Goal: Information Seeking & Learning: Learn about a topic

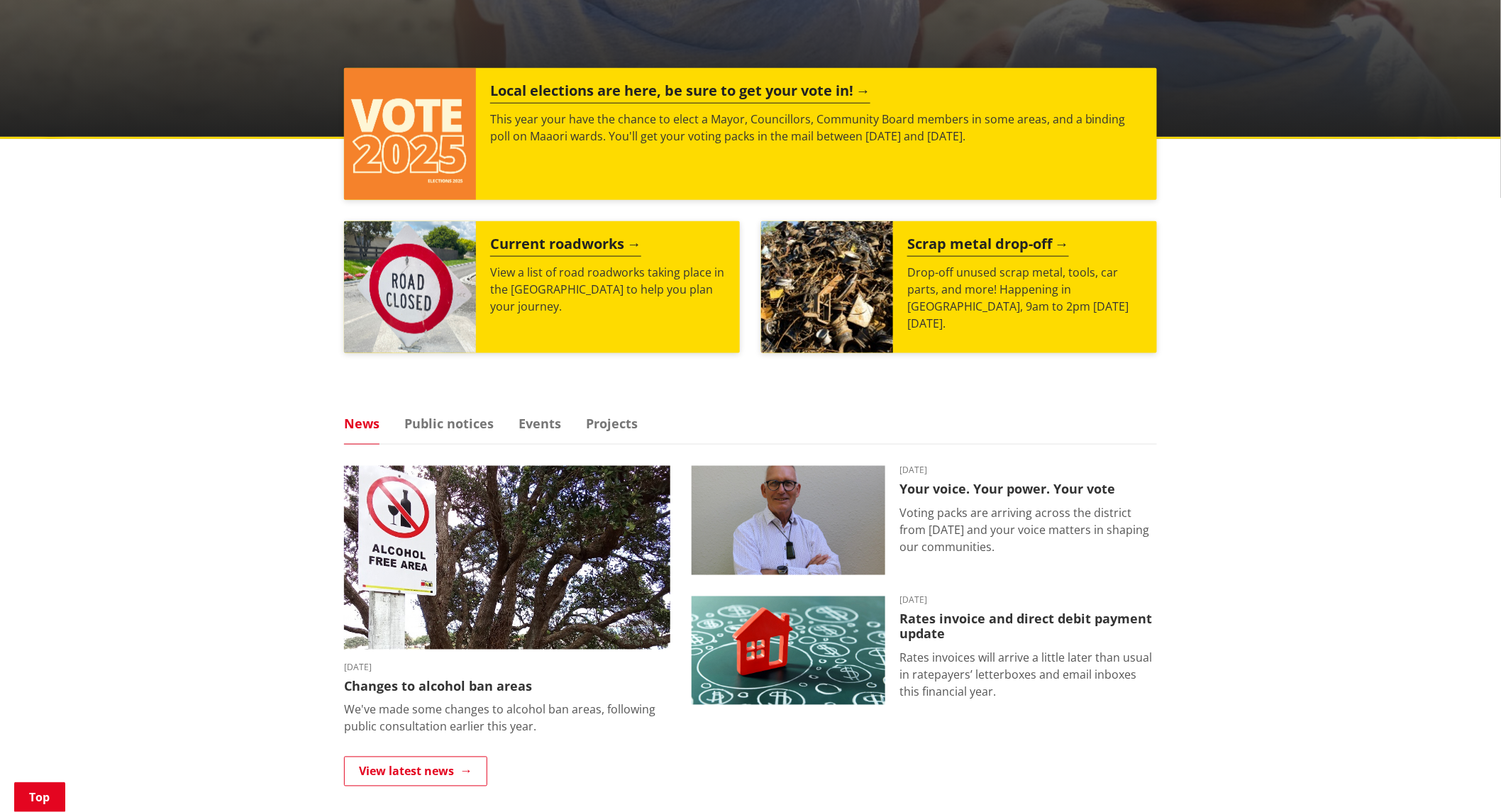
scroll to position [551, 0]
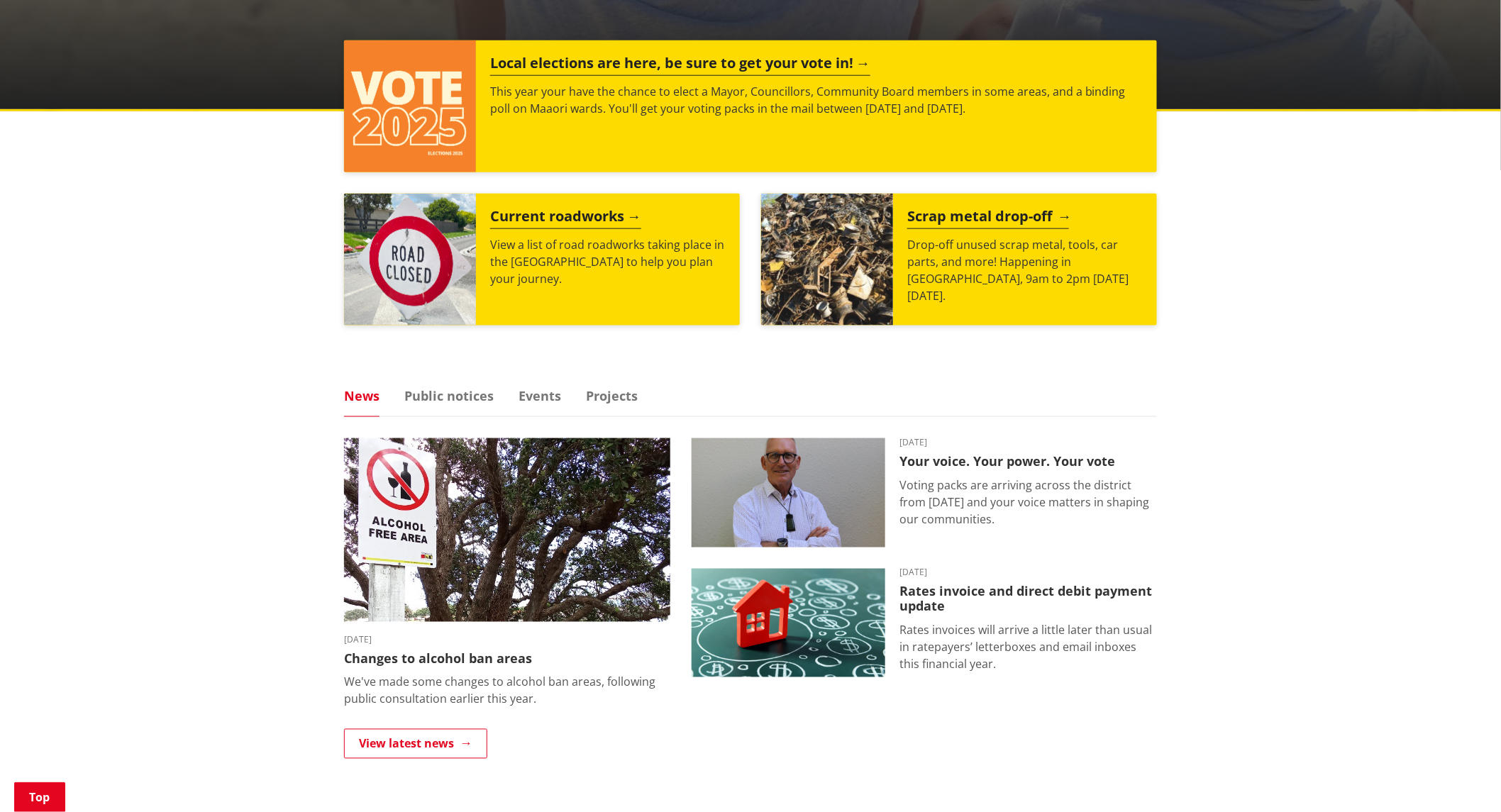
click at [986, 215] on h2 "Scrap metal drop-off" at bounding box center [988, 218] width 161 height 21
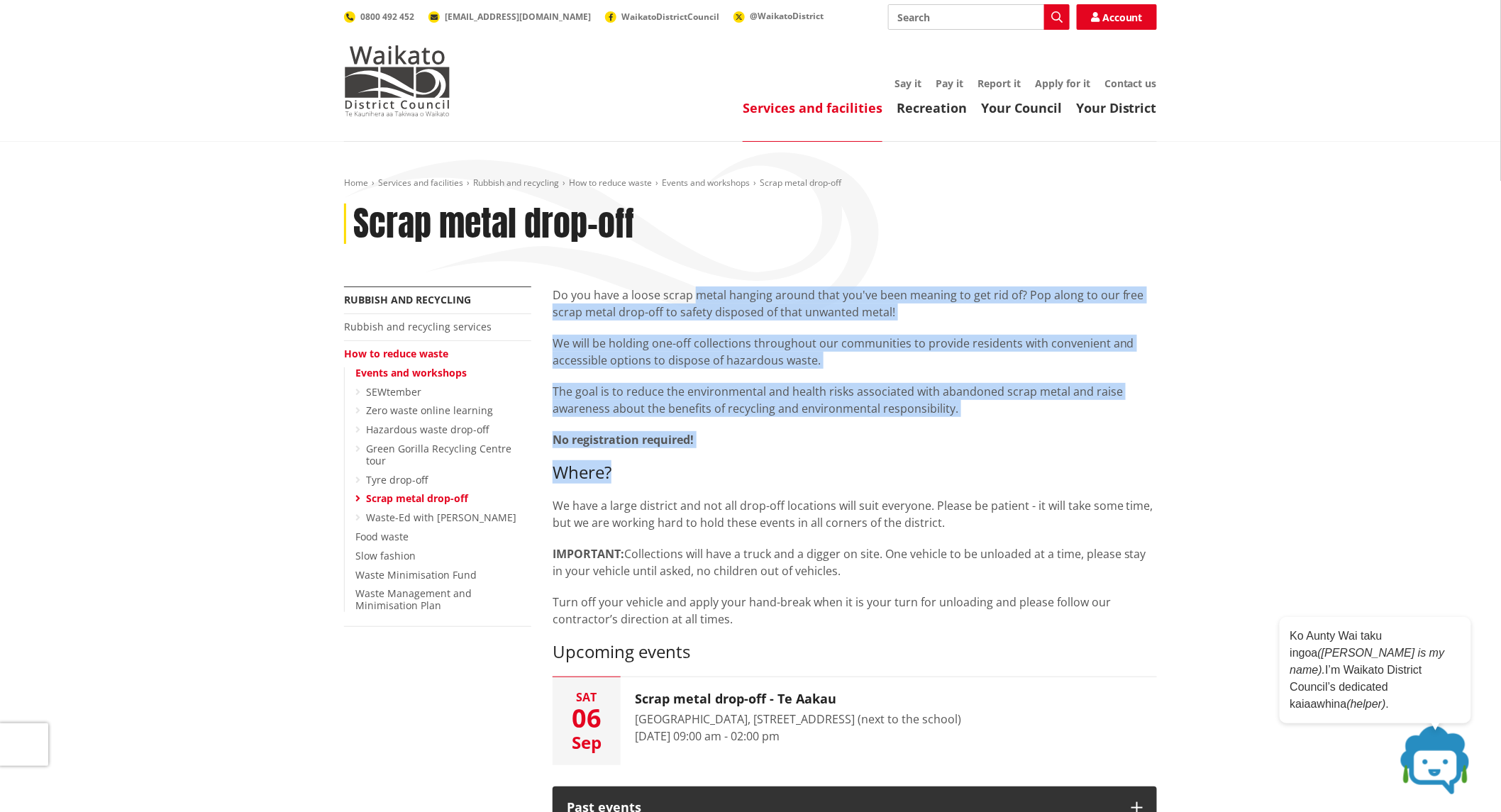
drag, startPoint x: 695, startPoint y: 286, endPoint x: 956, endPoint y: 460, distance: 313.7
click at [956, 460] on div "Do you have a loose scrap metal hanging around that you've been meaning to get …" at bounding box center [854, 474] width 604 height 376
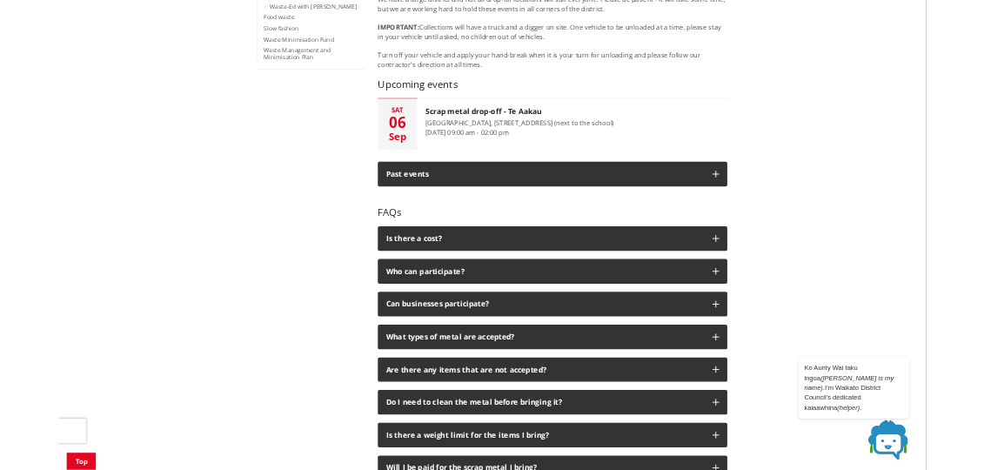
scroll to position [386, 0]
